Goal: Task Accomplishment & Management: Manage account settings

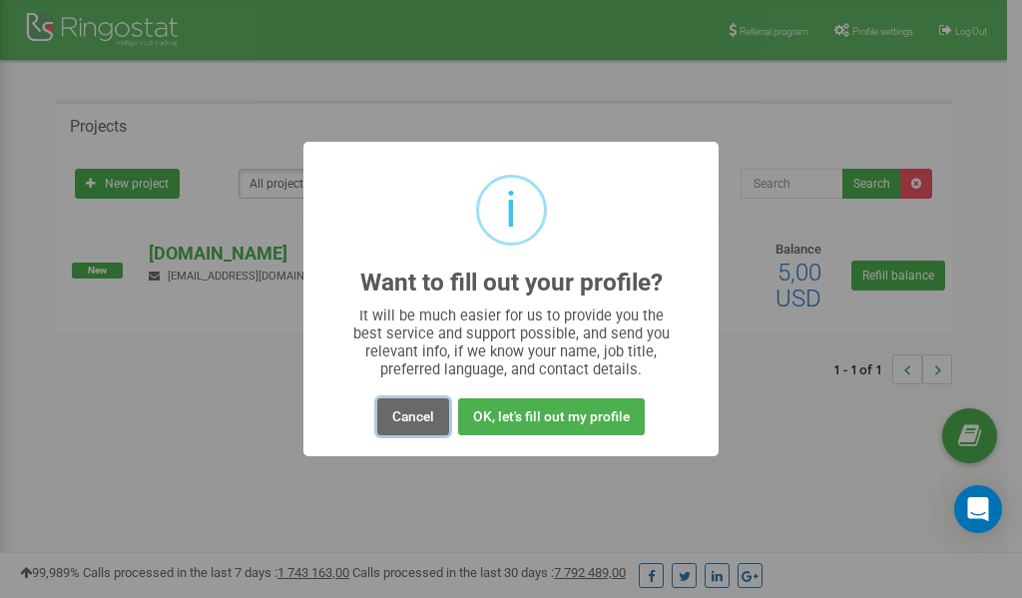
click at [418, 418] on button "Cancel" at bounding box center [413, 416] width 72 height 37
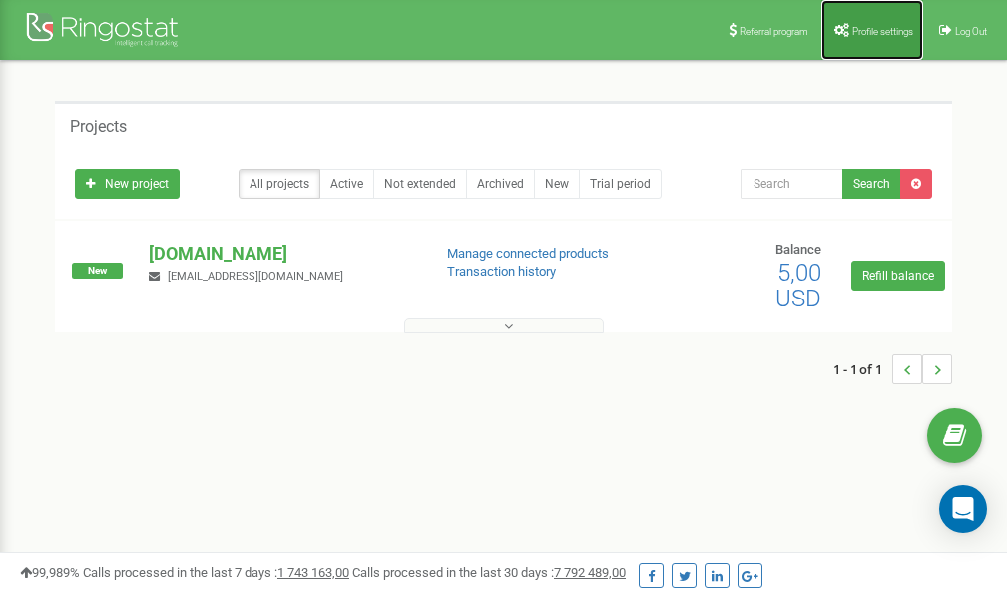
click at [874, 32] on span "Profile settings" at bounding box center [882, 31] width 61 height 11
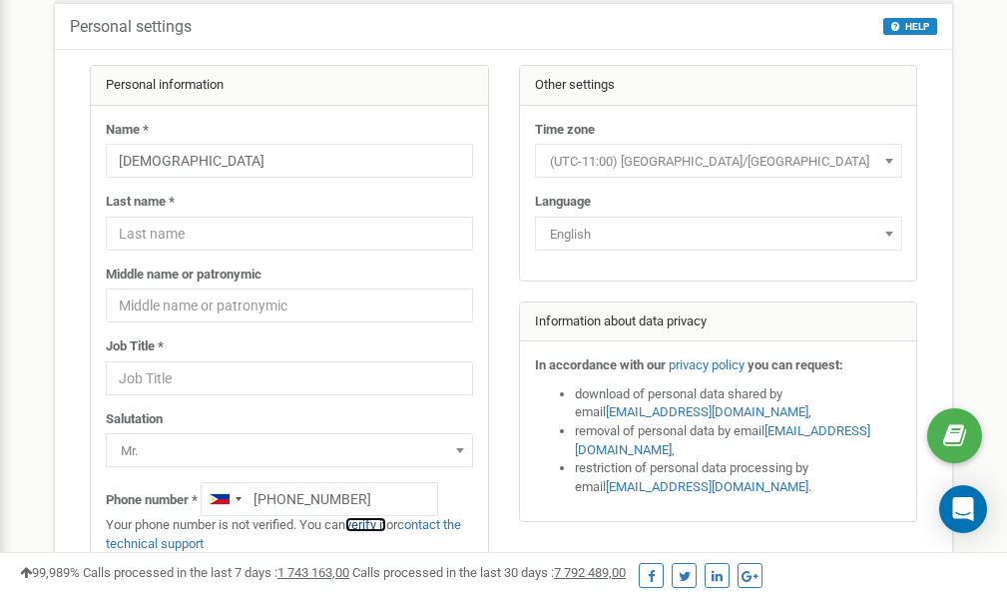
click at [374, 524] on link "verify it" at bounding box center [365, 524] width 41 height 15
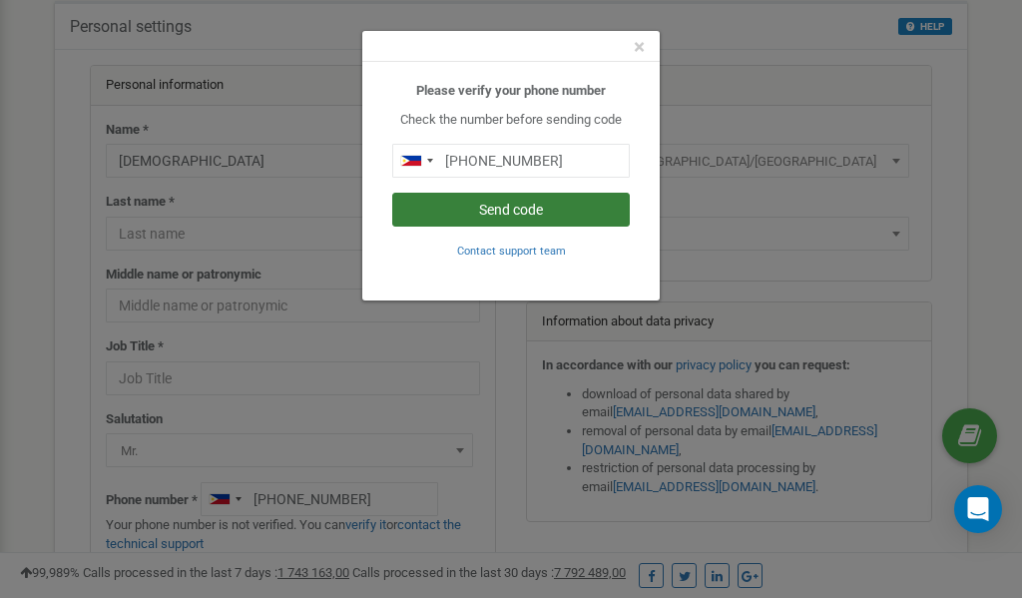
click at [514, 208] on button "Send code" at bounding box center [510, 210] width 237 height 34
